Goal: Check status: Check status

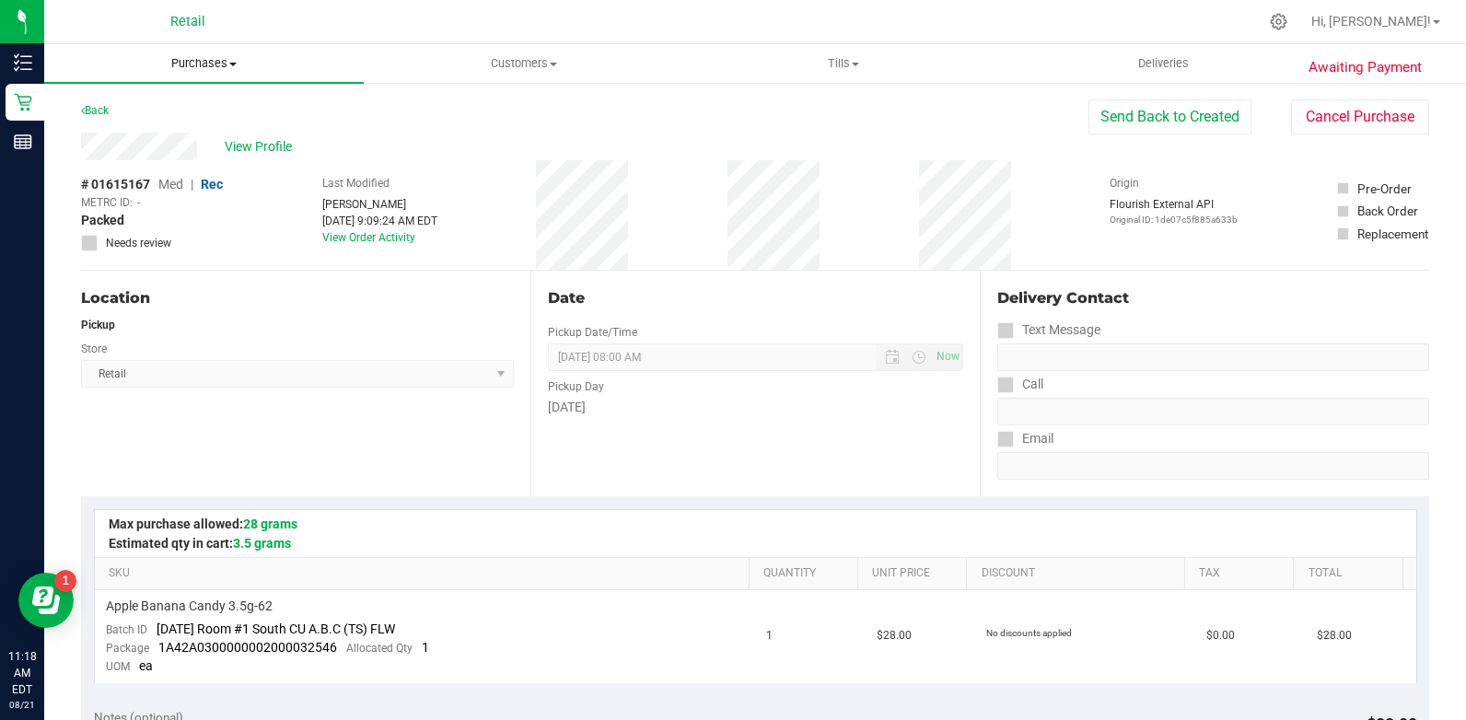
click at [189, 54] on uib-tab-heading "Purchases Summary of purchases Fulfillment All purchases" at bounding box center [204, 63] width 320 height 39
click at [206, 157] on li "All purchases" at bounding box center [204, 156] width 320 height 22
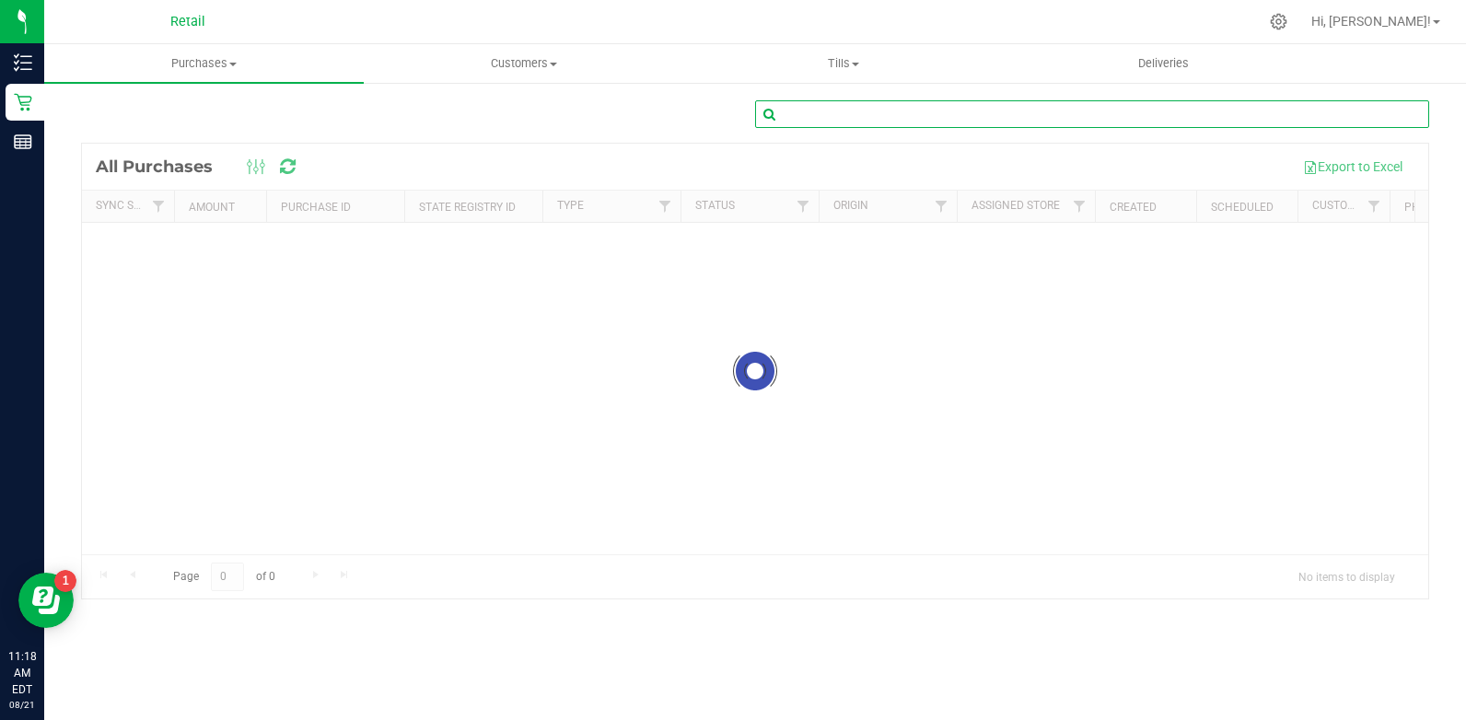
click at [1100, 104] on input "text" at bounding box center [1092, 114] width 674 height 28
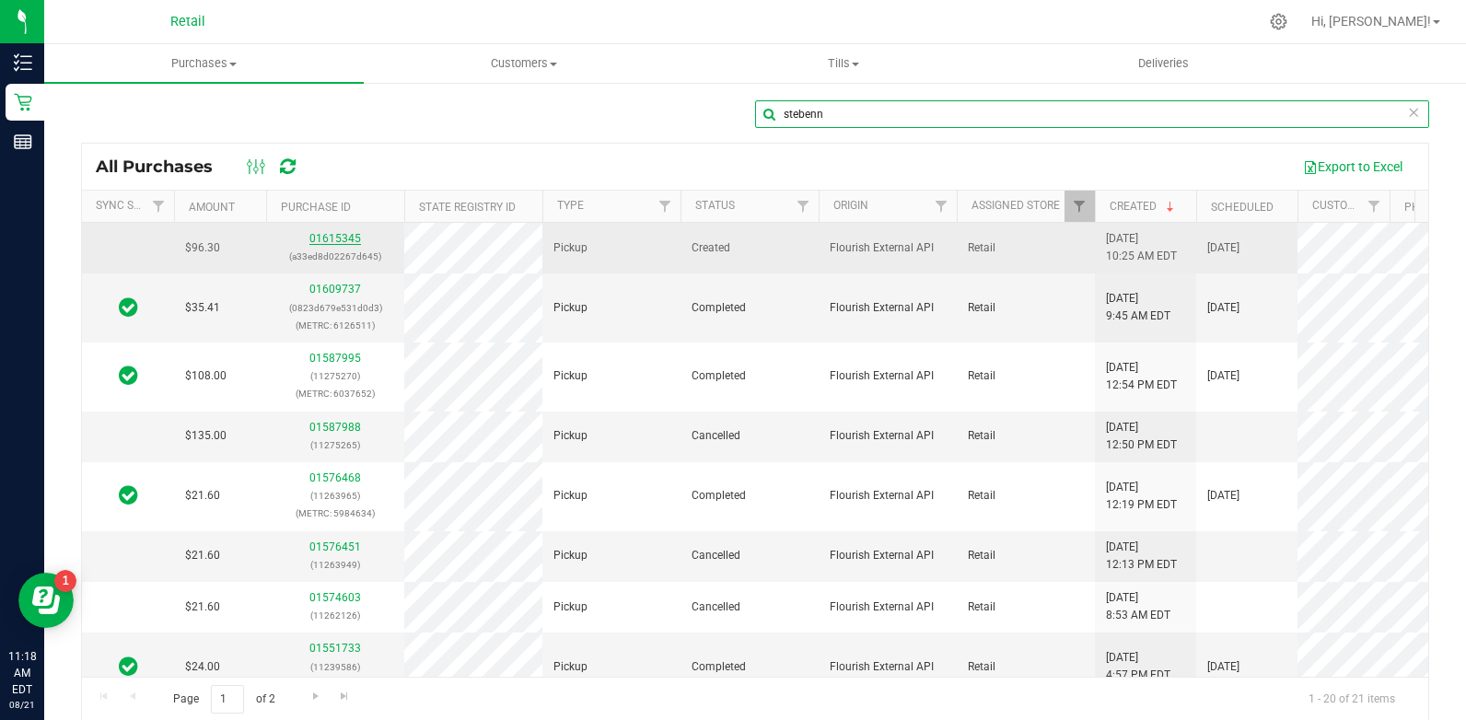
type input "stebenn"
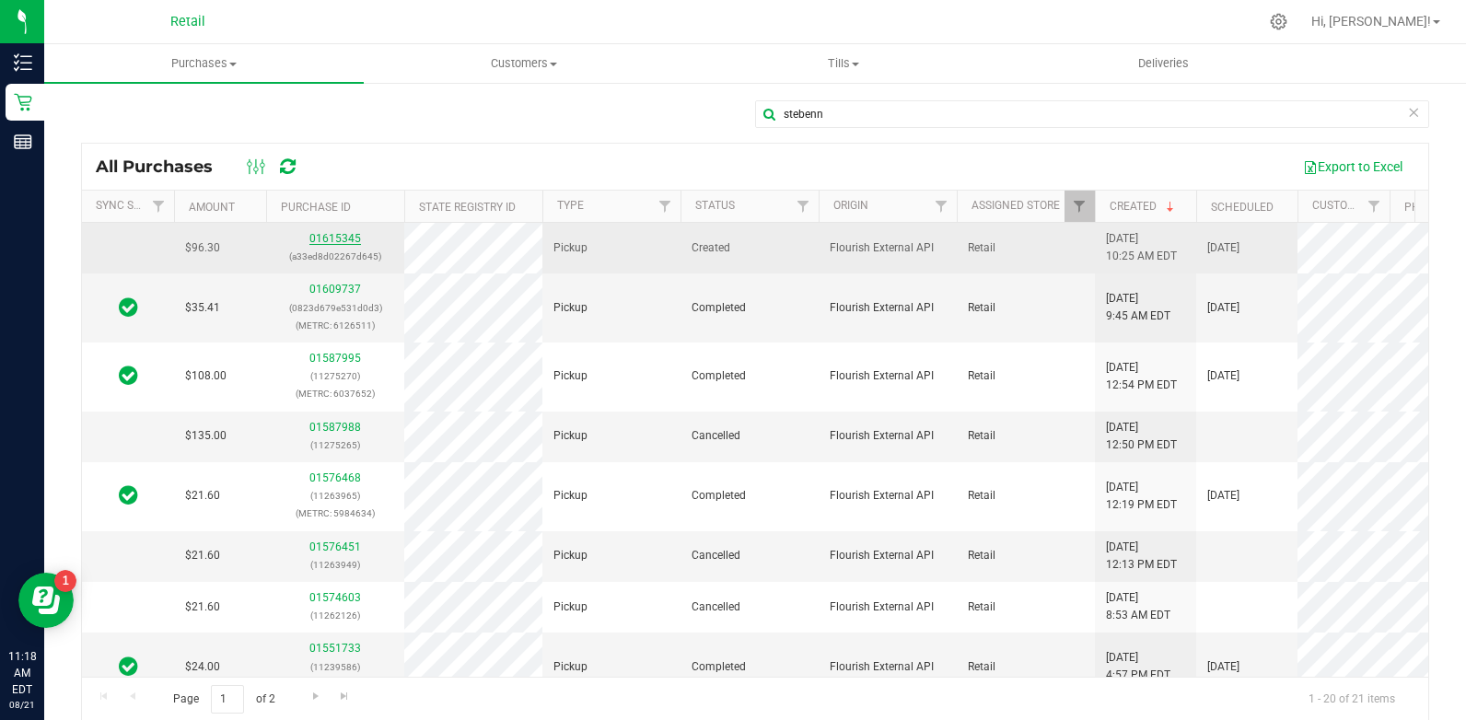
click at [353, 239] on link "01615345" at bounding box center [335, 238] width 52 height 13
